Goal: Information Seeking & Learning: Understand process/instructions

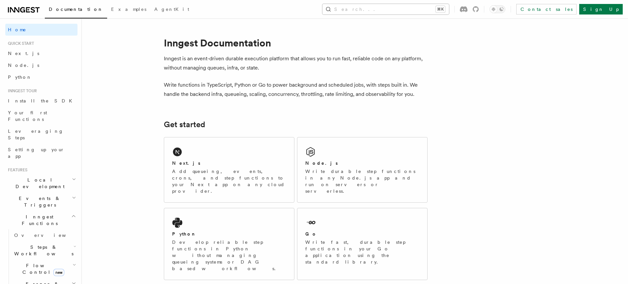
click at [449, 12] on button "Search... ⌘K" at bounding box center [385, 9] width 127 height 11
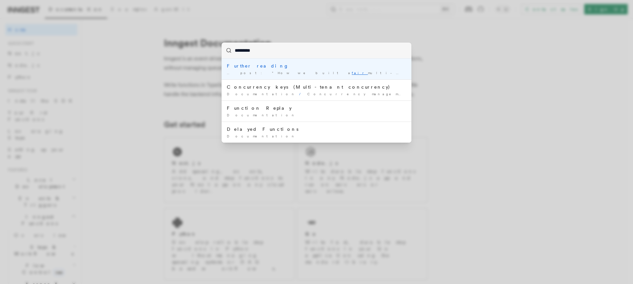
type input "**********"
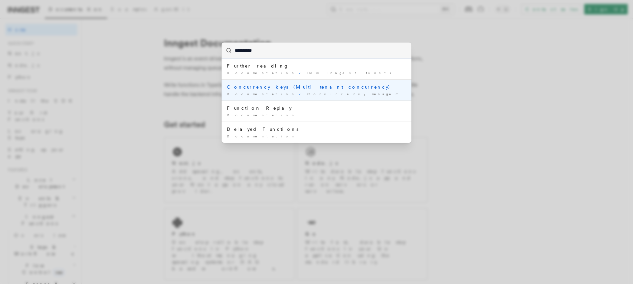
click at [292, 88] on div "Concurrency keys (Multi-tenant concurrency)" at bounding box center [316, 87] width 179 height 7
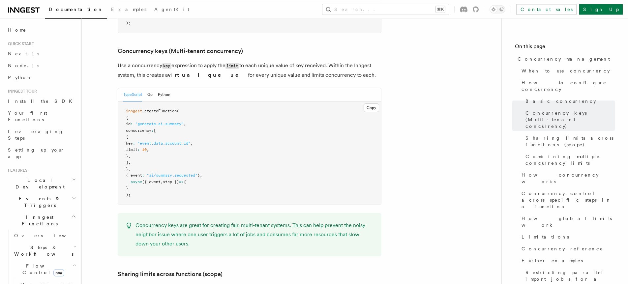
scroll to position [588, 0]
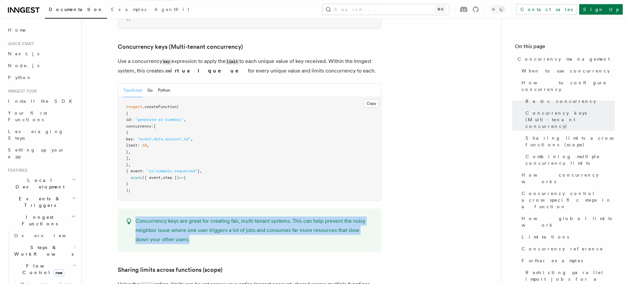
drag, startPoint x: 203, startPoint y: 217, endPoint x: 134, endPoint y: 196, distance: 72.4
click at [134, 209] on div "Concurrency keys are great for creating fair, multi-tenant systems. This can he…" at bounding box center [250, 231] width 264 height 44
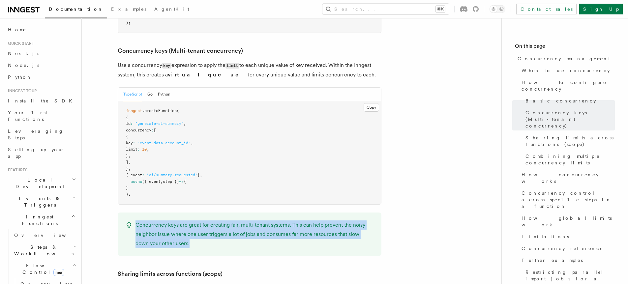
scroll to position [579, 0]
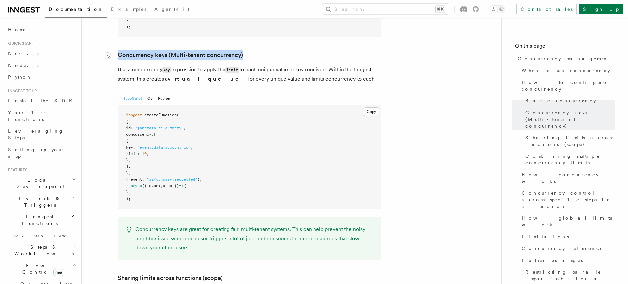
drag, startPoint x: 246, startPoint y: 29, endPoint x: 119, endPoint y: 26, distance: 127.3
click at [119, 51] on h3 "Concurrency keys (Multi-tenant concurrency)" at bounding box center [250, 55] width 264 height 9
drag, startPoint x: 146, startPoint y: 121, endPoint x: 211, endPoint y: 121, distance: 65.3
click at [193, 145] on span "key : "event.data.account_id" ," at bounding box center [159, 147] width 67 height 5
click at [216, 120] on pre "inngest .createFunction ( { id : "generate-ai-summary" , concurrency : [ { key …" at bounding box center [249, 157] width 263 height 103
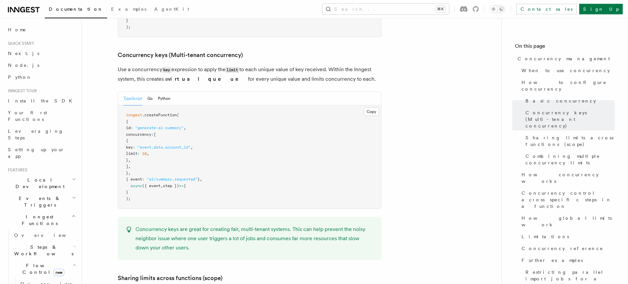
click at [191, 145] on span ""event.data.account_id"" at bounding box center [163, 147] width 53 height 5
click at [222, 122] on pre "inngest .createFunction ( { id : "generate-ai-summary" , concurrency : [ { key …" at bounding box center [249, 157] width 263 height 103
click at [191, 145] on span ""event.data.account_id"" at bounding box center [163, 147] width 53 height 5
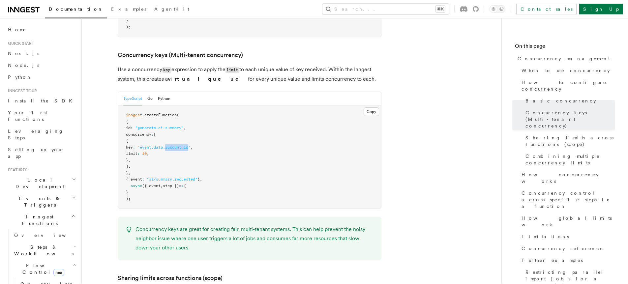
drag, startPoint x: 145, startPoint y: 127, endPoint x: 182, endPoint y: 129, distance: 36.3
click at [182, 129] on pre "inngest .createFunction ( { id : "generate-ai-summary" , concurrency : [ { key …" at bounding box center [249, 157] width 263 height 103
click at [137, 152] on span "limit" at bounding box center [132, 154] width 12 height 5
click at [190, 145] on span ""event.data.account_id"" at bounding box center [163, 147] width 53 height 5
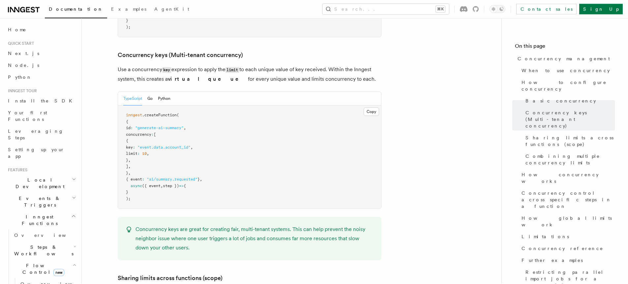
click at [346, 225] on p "Concurrency keys are great for creating fair, multi-tenant systems. This can he…" at bounding box center [255, 239] width 238 height 28
drag, startPoint x: 352, startPoint y: 202, endPoint x: 169, endPoint y: 213, distance: 183.3
click at [169, 225] on p "Concurrency keys are great for creating fair, multi-tenant systems. This can he…" at bounding box center [255, 239] width 238 height 28
click at [178, 117] on pre "inngest .createFunction ( { id : "generate-ai-summary" , concurrency : [ { key …" at bounding box center [249, 157] width 263 height 103
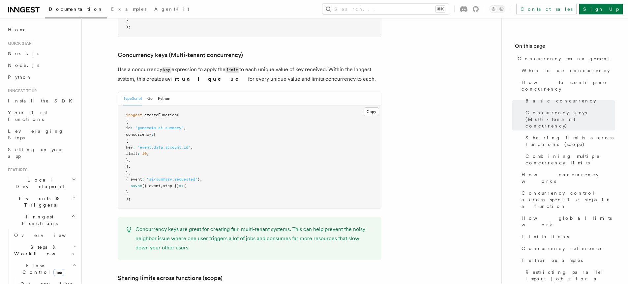
click at [182, 145] on span ""event.data.account_id"" at bounding box center [163, 147] width 53 height 5
drag, startPoint x: 161, startPoint y: 123, endPoint x: 210, endPoint y: 121, distance: 49.2
click at [191, 145] on span ""event.data.account_id"" at bounding box center [163, 147] width 53 height 5
click at [161, 145] on span ""event.data.account_id"" at bounding box center [163, 147] width 53 height 5
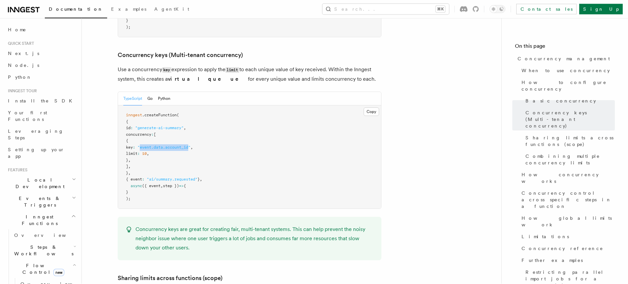
drag, startPoint x: 159, startPoint y: 120, endPoint x: 208, endPoint y: 121, distance: 49.1
click at [191, 145] on span ""event.data.account_id"" at bounding box center [163, 147] width 53 height 5
click at [208, 126] on pre "inngest .createFunction ( { id : "generate-ai-summary" , concurrency : [ { key …" at bounding box center [249, 157] width 263 height 103
drag, startPoint x: 208, startPoint y: 121, endPoint x: 160, endPoint y: 120, distance: 48.1
click at [160, 145] on span ""event.data.account_id"" at bounding box center [163, 147] width 53 height 5
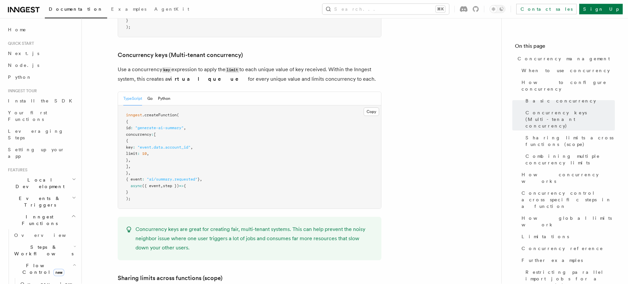
click at [197, 116] on pre "inngest .createFunction ( { id : "generate-ai-summary" , concurrency : [ { key …" at bounding box center [249, 157] width 263 height 103
click at [191, 145] on span ""event.data.account_id"" at bounding box center [163, 147] width 53 height 5
click at [191, 115] on pre "inngest .createFunction ( { id : "generate-ai-summary" , concurrency : [ { key …" at bounding box center [249, 157] width 263 height 103
click at [191, 145] on span ""event.data.account_id"" at bounding box center [163, 147] width 53 height 5
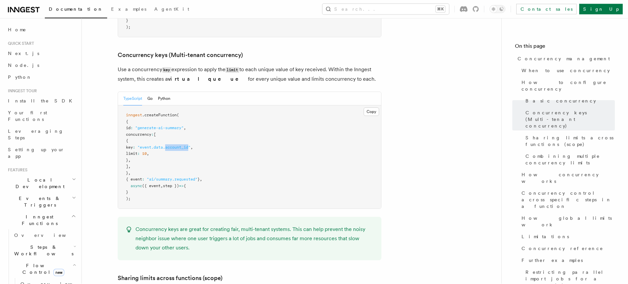
click at [191, 145] on span ""event.data.account_id"" at bounding box center [163, 147] width 53 height 5
